Goal: Task Accomplishment & Management: Manage account settings

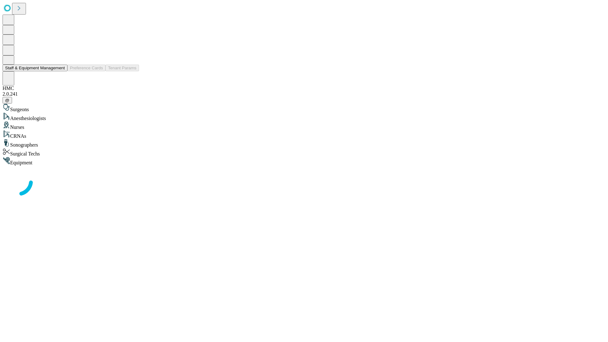
click at [60, 71] on button "Staff & Equipment Management" at bounding box center [35, 68] width 65 height 7
